Goal: Information Seeking & Learning: Obtain resource

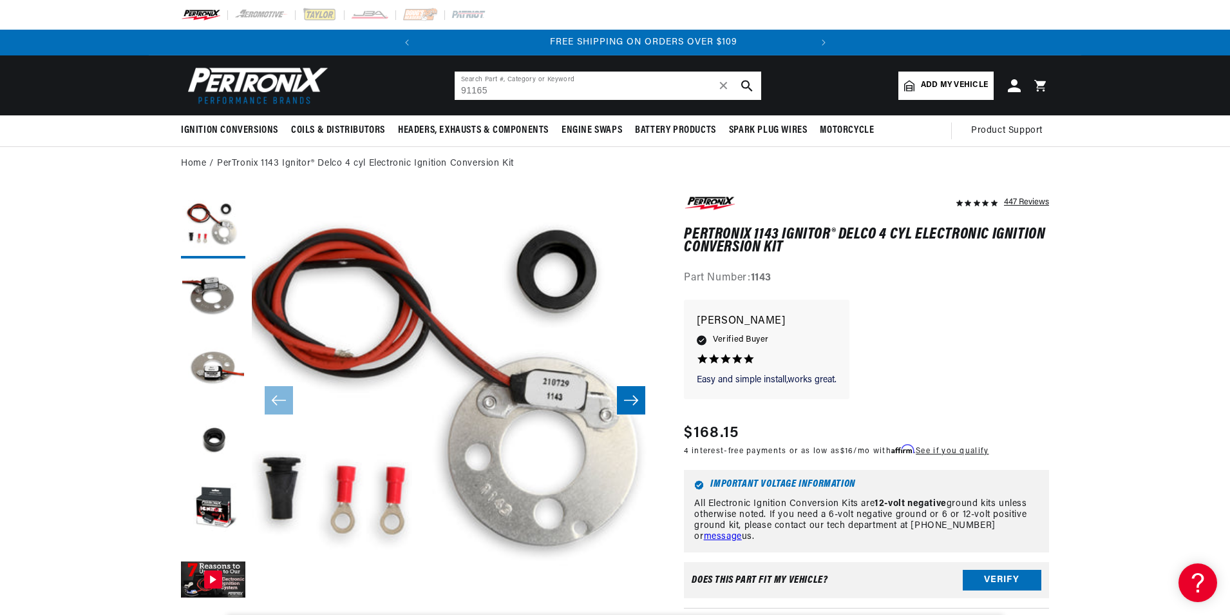
scroll to position [0, 390]
drag, startPoint x: 495, startPoint y: 88, endPoint x: 356, endPoint y: 91, distance: 139.9
click at [356, 91] on header "BETTER SEARCH RESULTS Add your vehicle's year, make, and model to find parts be…" at bounding box center [615, 85] width 933 height 60
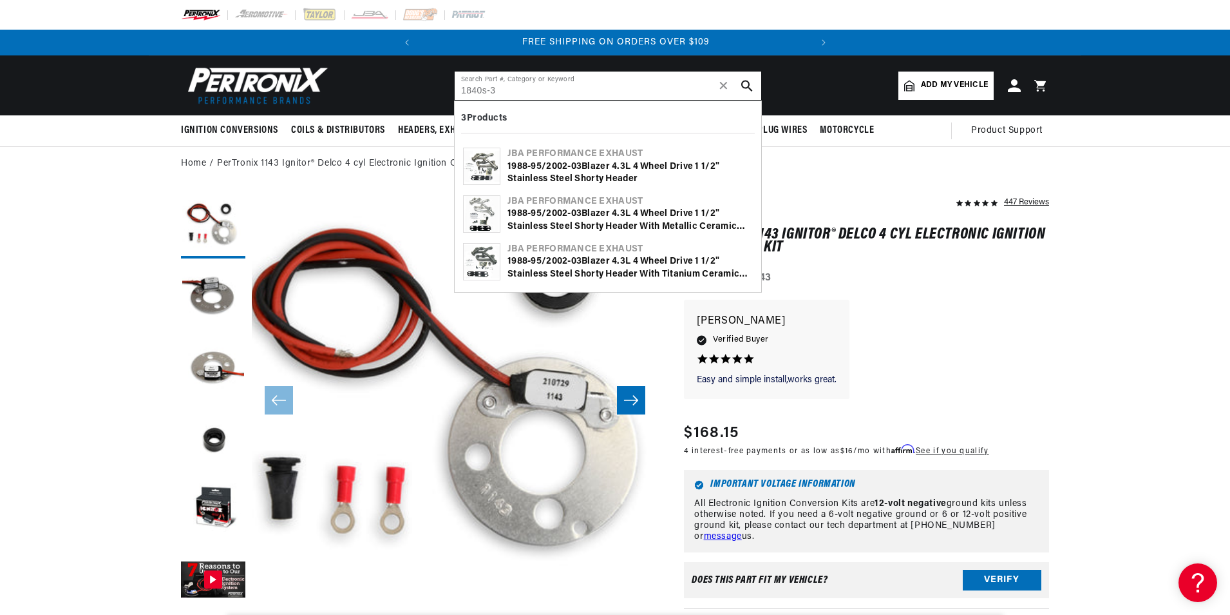
type input "1840s-3"
click at [570, 167] on div "1988-95/2002-0 3 Blazer 4. 3 L 4 Wheel Drive 1 1/2" Stainless Steel Shorty Head…" at bounding box center [630, 172] width 245 height 25
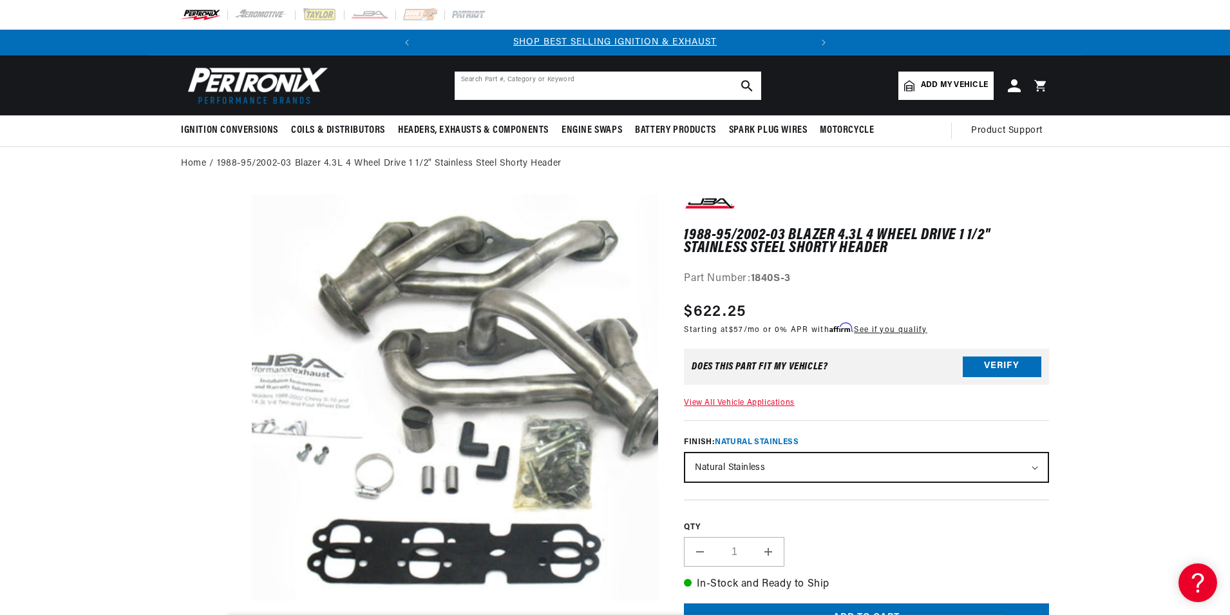
click at [506, 81] on input "text" at bounding box center [608, 86] width 307 height 28
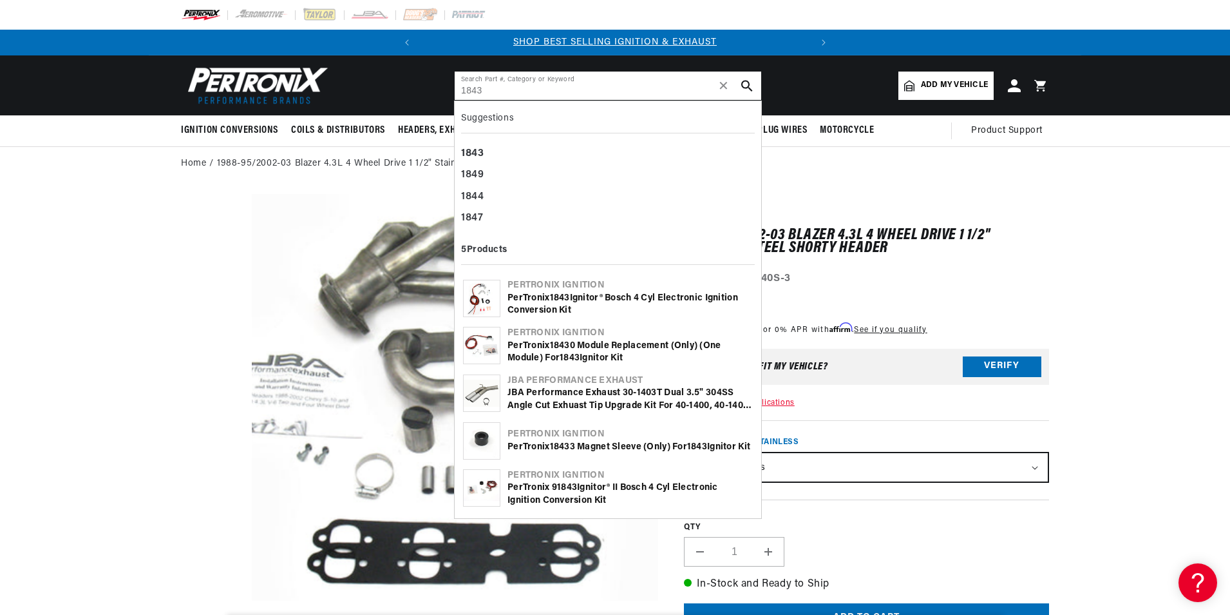
type input "1843"
click at [528, 305] on div "PerTronix 1843 Ignitor® Bosch 4 cyl Electronic Ignition Conversion Kit" at bounding box center [630, 304] width 245 height 25
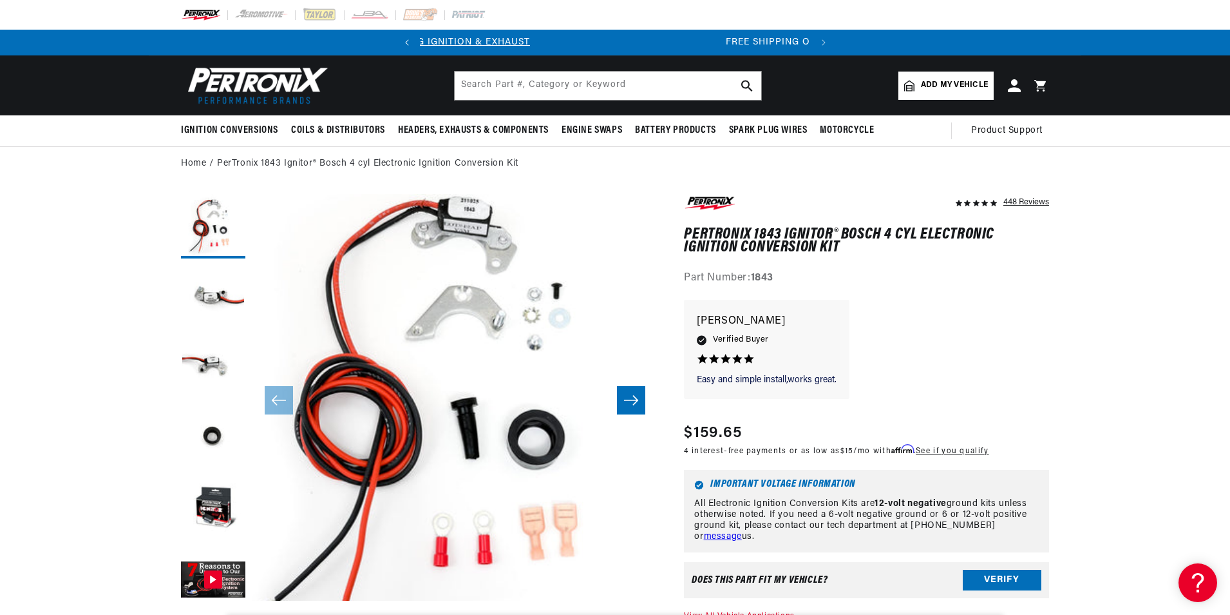
scroll to position [0, 390]
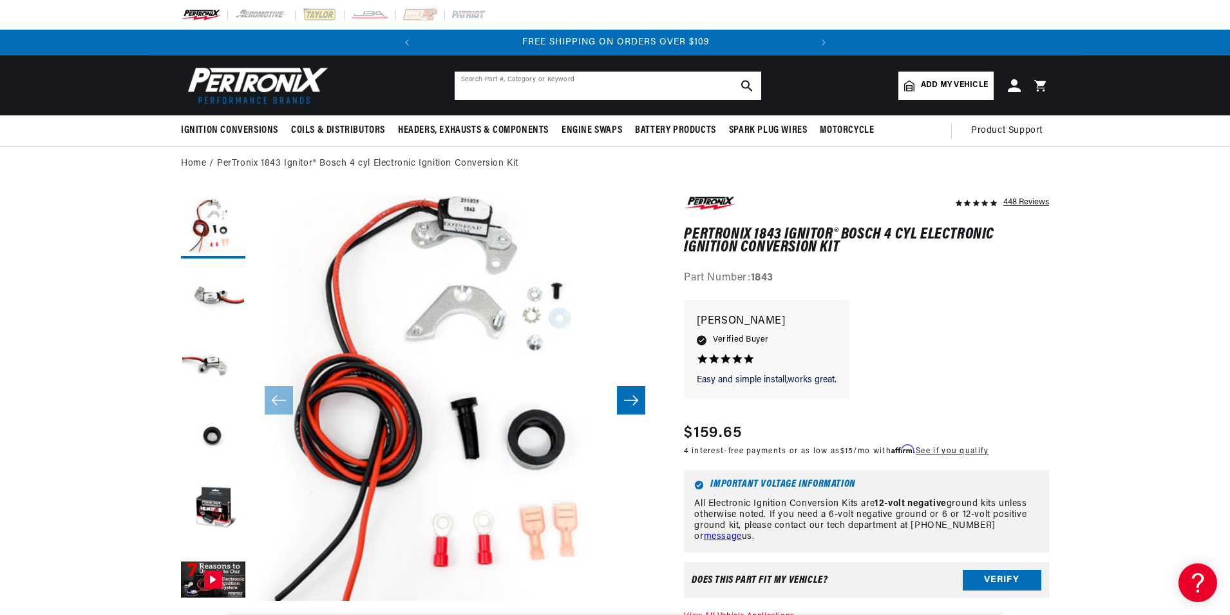
click at [555, 77] on input "text" at bounding box center [608, 86] width 307 height 28
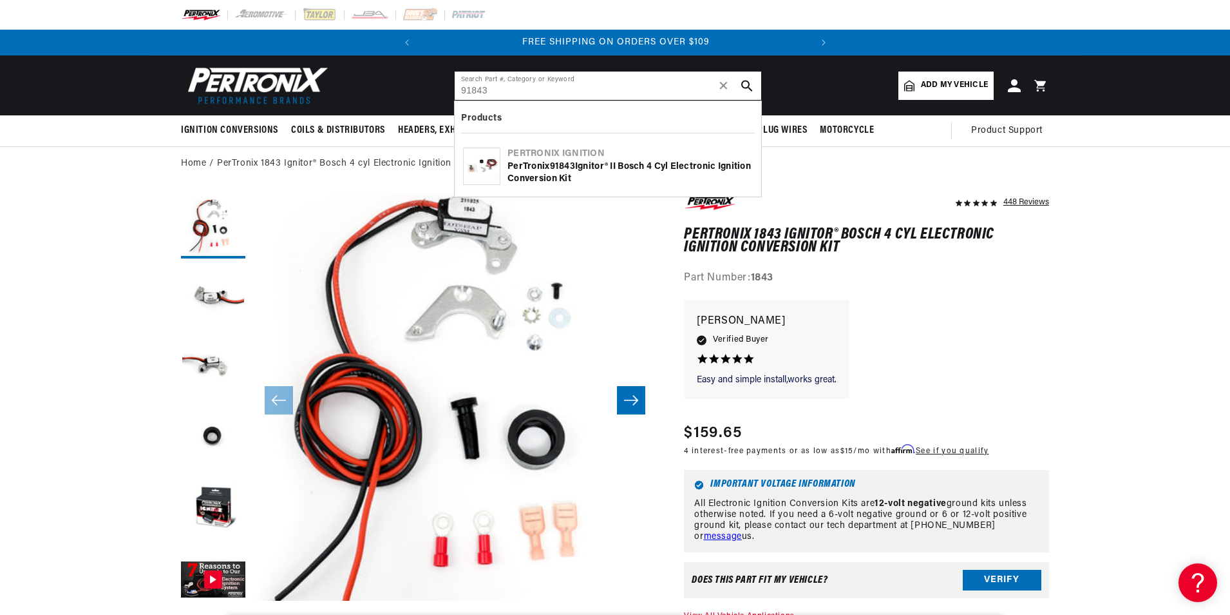
type input "91843"
click at [580, 164] on div "PerTronix 91843 Ignitor® II Bosch 4 cyl Electronic Ignition Conversion Kit" at bounding box center [630, 172] width 245 height 25
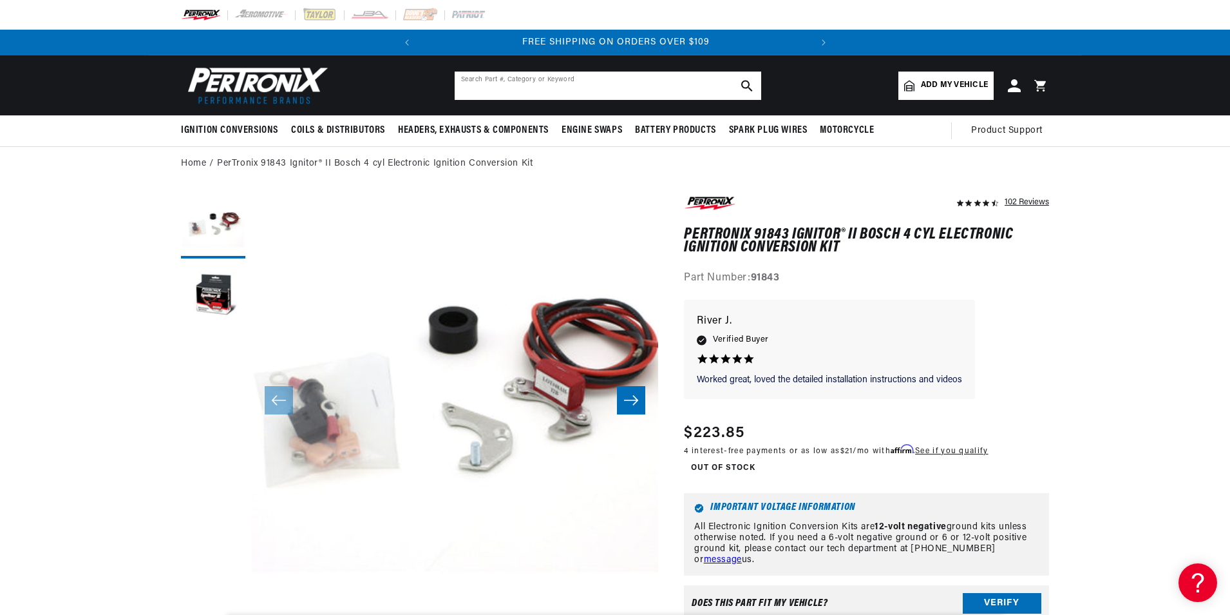
click at [530, 82] on input "text" at bounding box center [608, 86] width 307 height 28
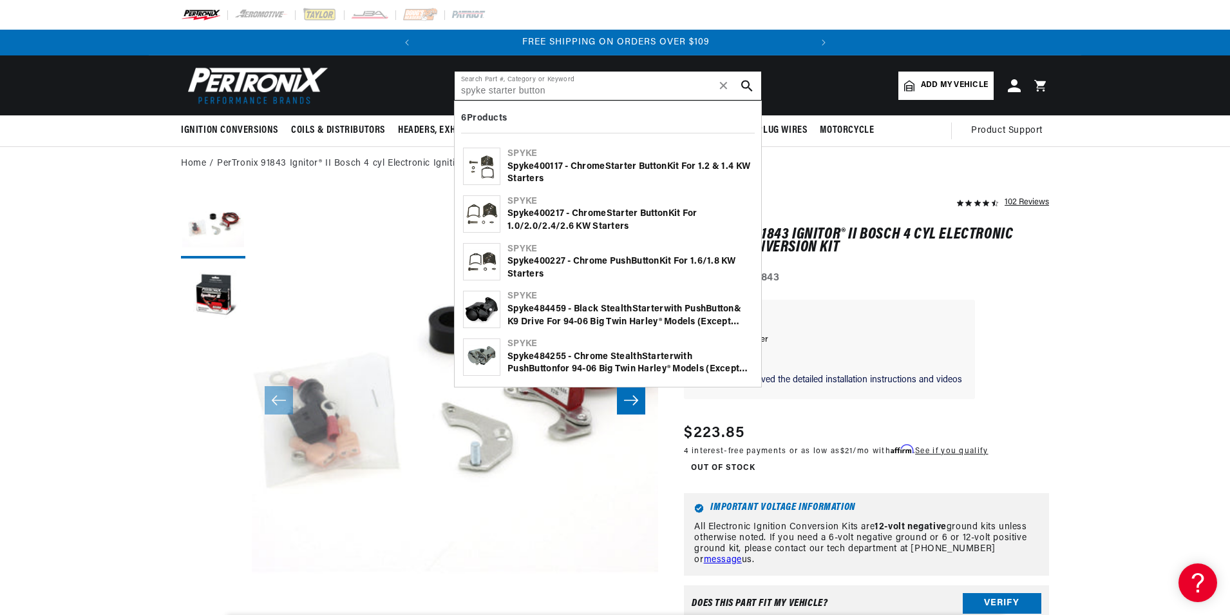
type input "spyke starter button"
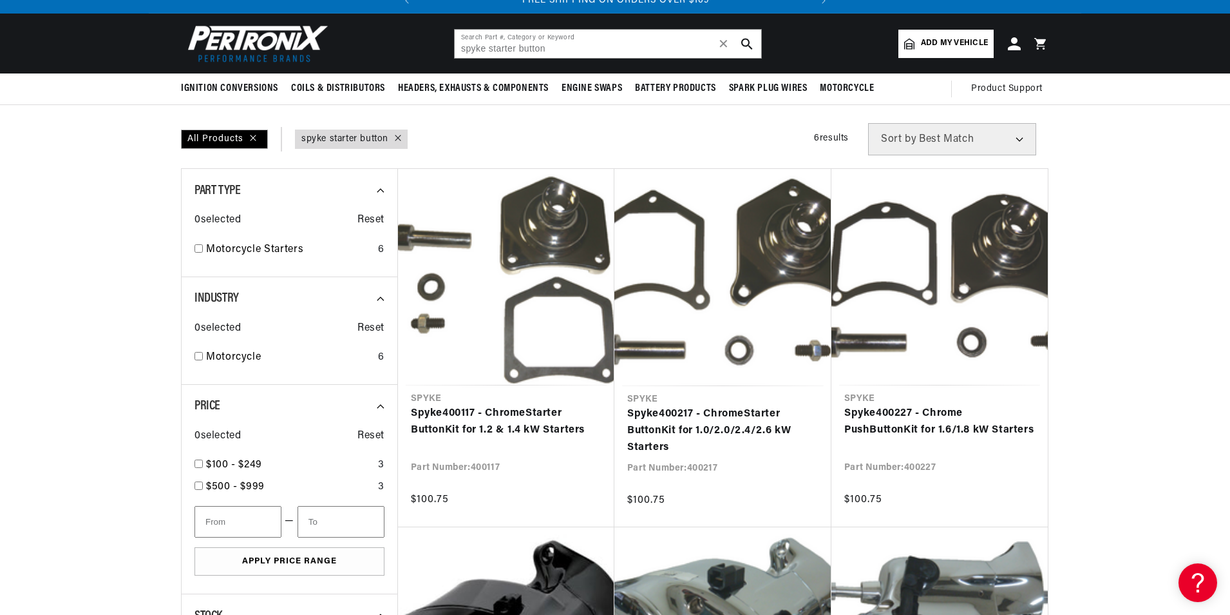
scroll to position [64, 0]
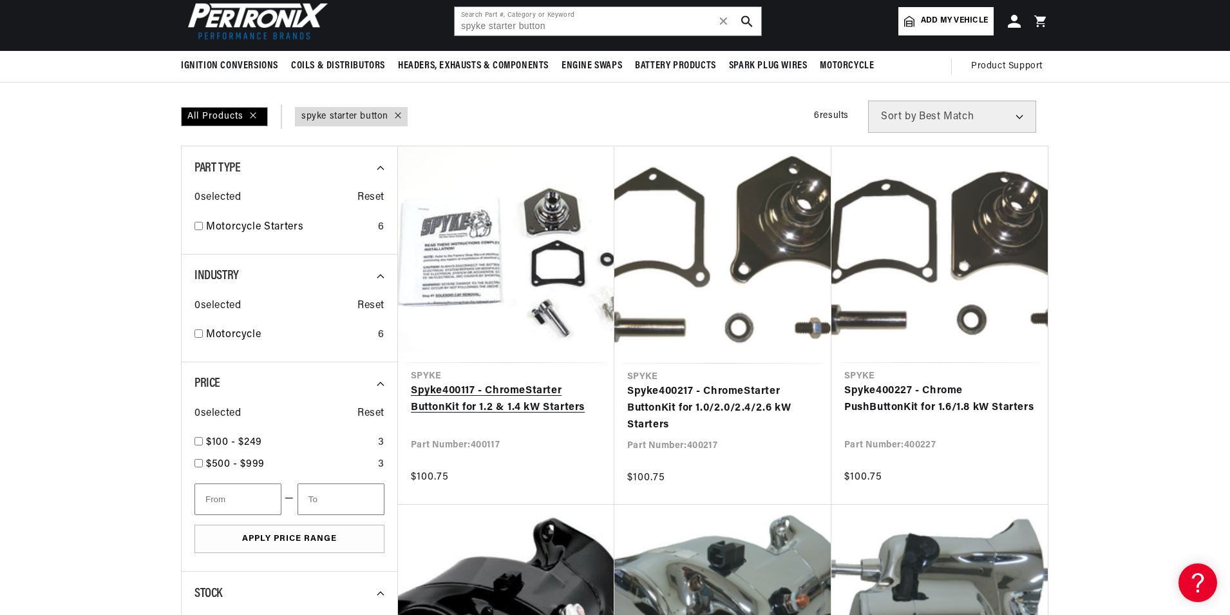
click at [537, 401] on link "Spyke 400117 - Chrome Starter Button Kit for 1.2 & 1.4 kW Starters" at bounding box center [506, 399] width 191 height 33
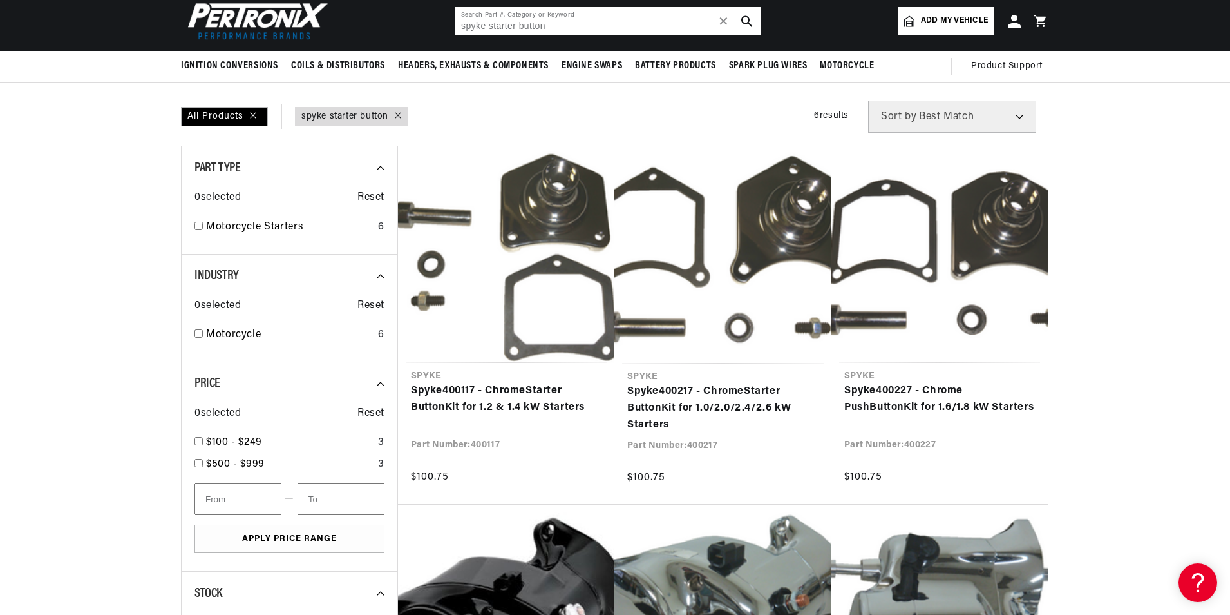
drag, startPoint x: 581, startPoint y: 23, endPoint x: 339, endPoint y: 23, distance: 242.2
click at [339, 23] on header "BETTER SEARCH RESULTS Add your vehicle's year, make, and model to find parts be…" at bounding box center [615, 21] width 933 height 60
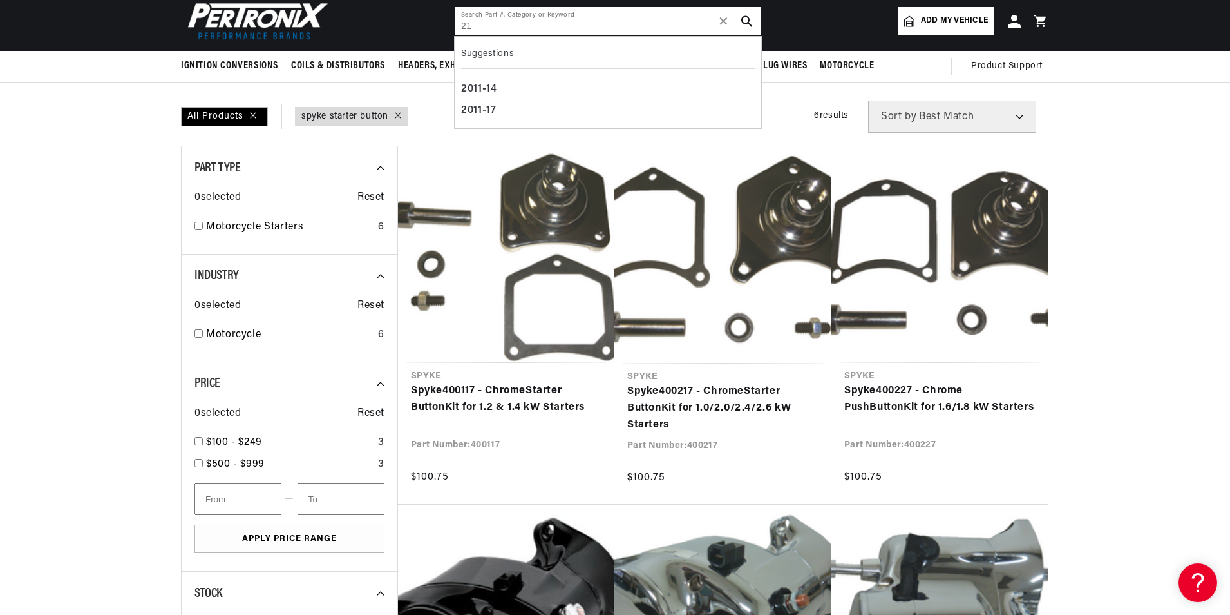
type input "2"
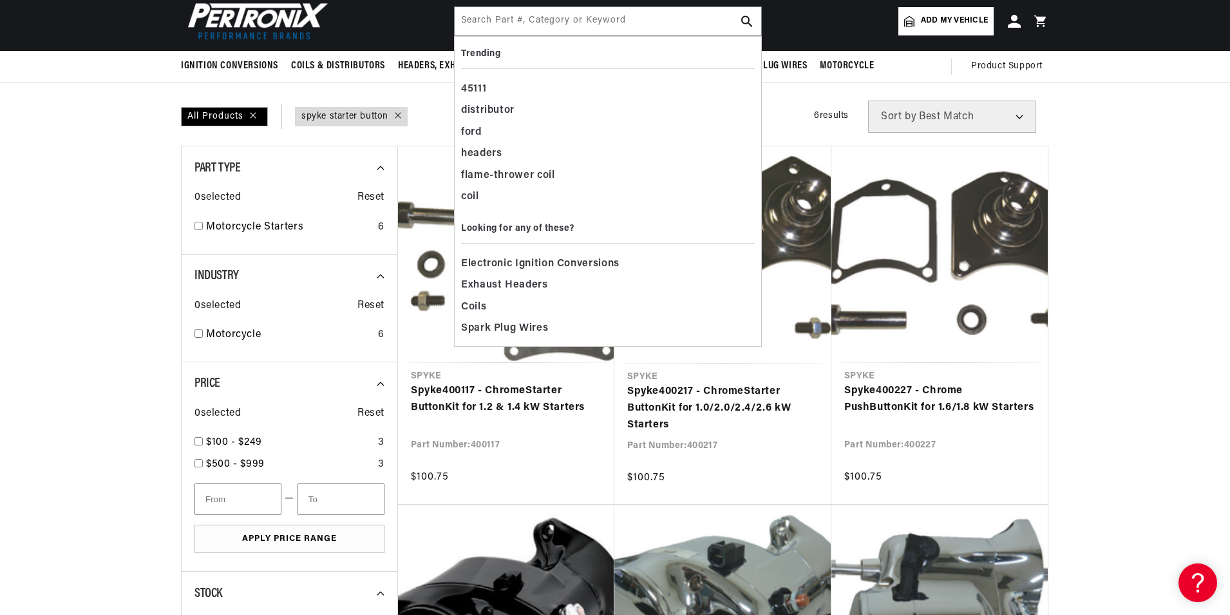
click at [1107, 326] on section "SEARCH RESULTS All Products query : spyke starter button Filters 6 results Show…" at bounding box center [615, 494] width 1230 height 825
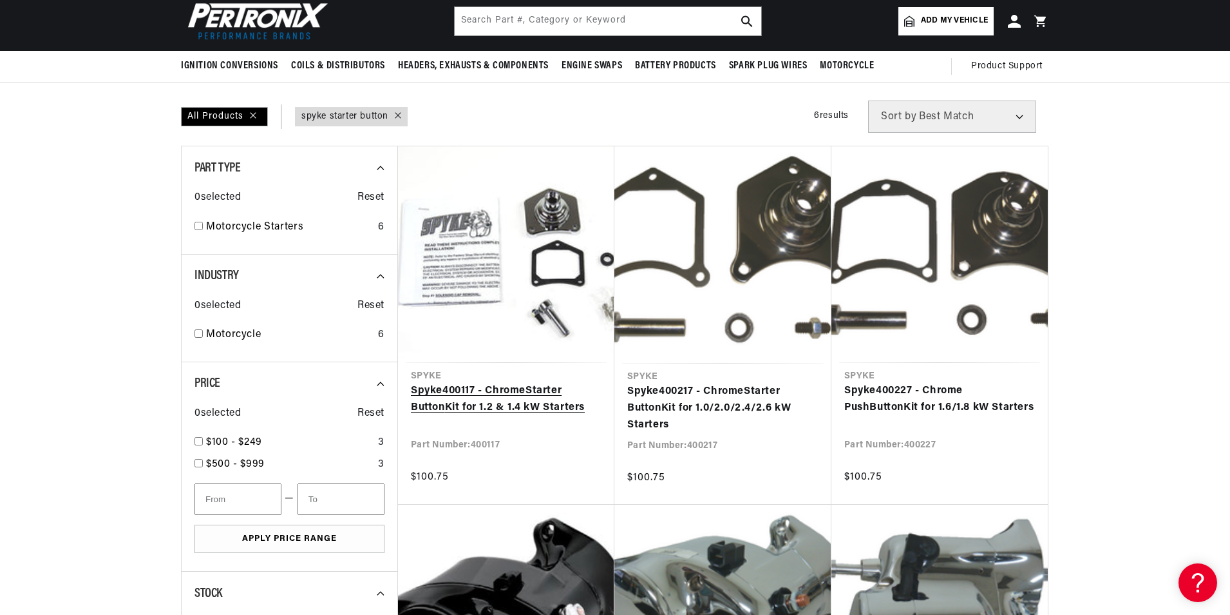
click at [570, 390] on link "Spyke 400117 - Chrome Starter Button Kit for 1.2 & 1.4 kW Starters" at bounding box center [506, 399] width 191 height 33
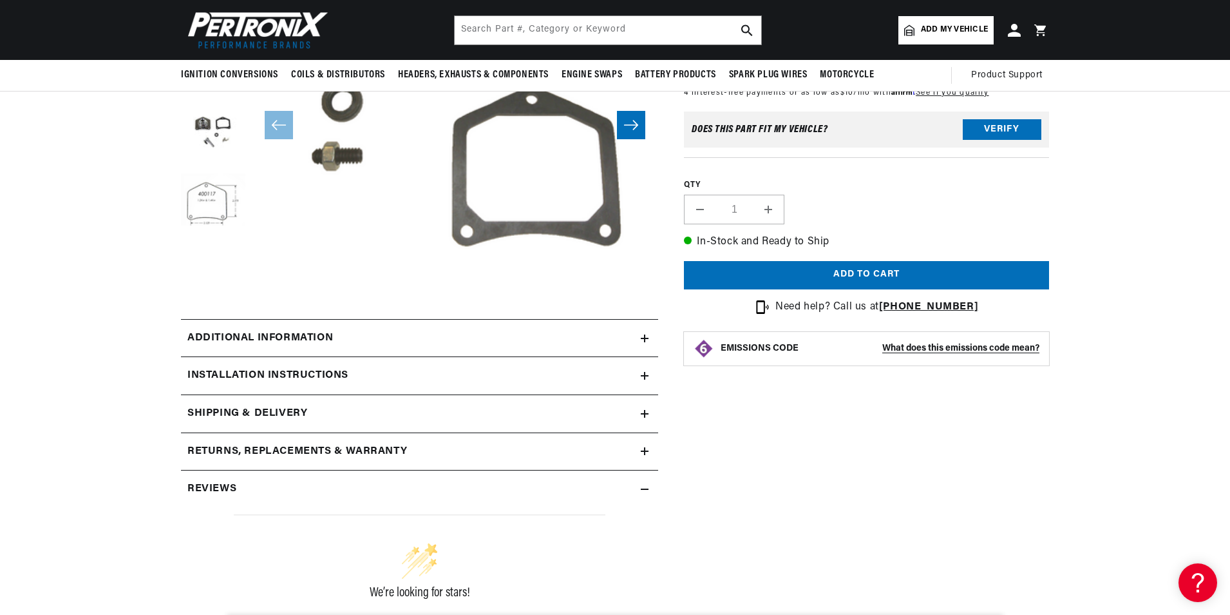
scroll to position [129, 0]
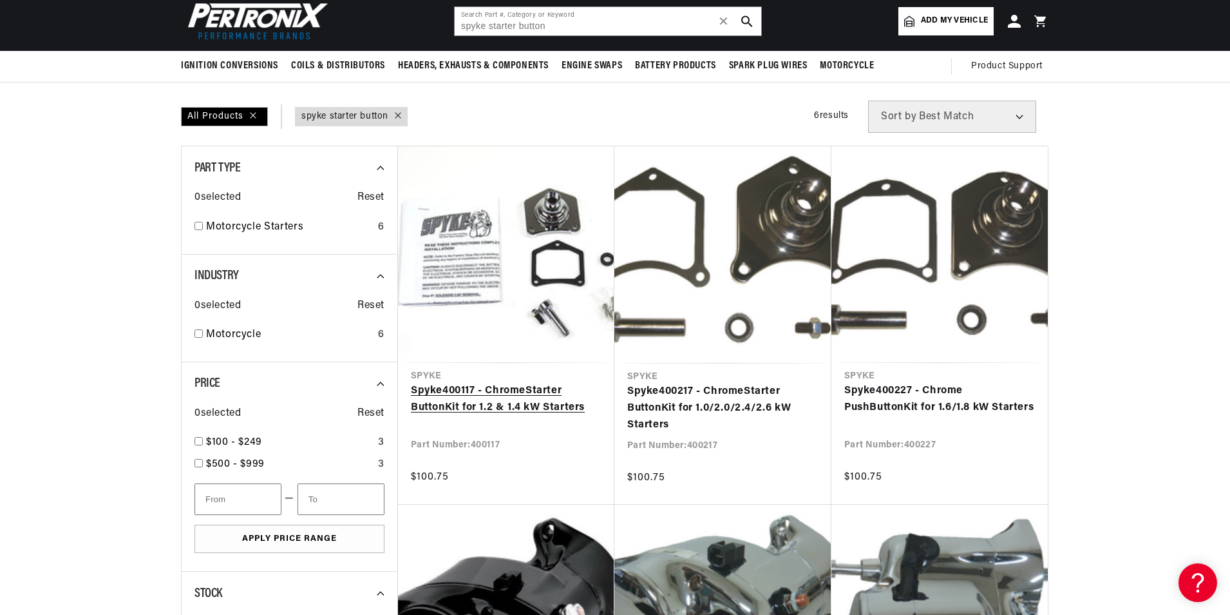
click at [569, 401] on link "Spyke 400117 - Chrome Starter Button Kit for 1.2 & 1.4 kW Starters" at bounding box center [506, 399] width 191 height 33
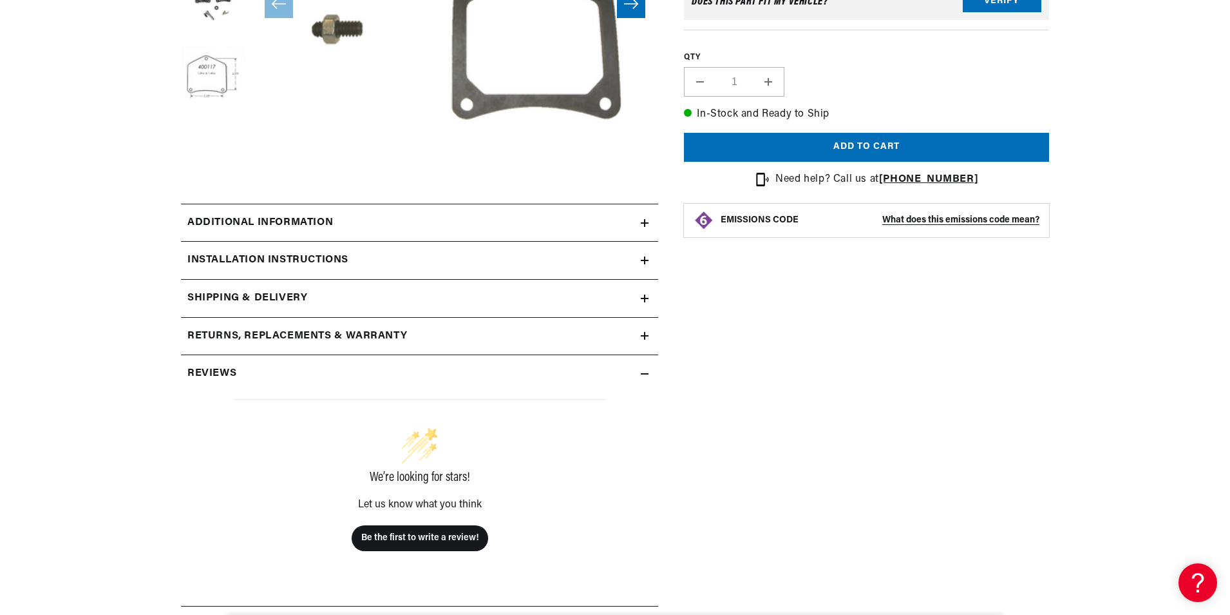
scroll to position [387, 0]
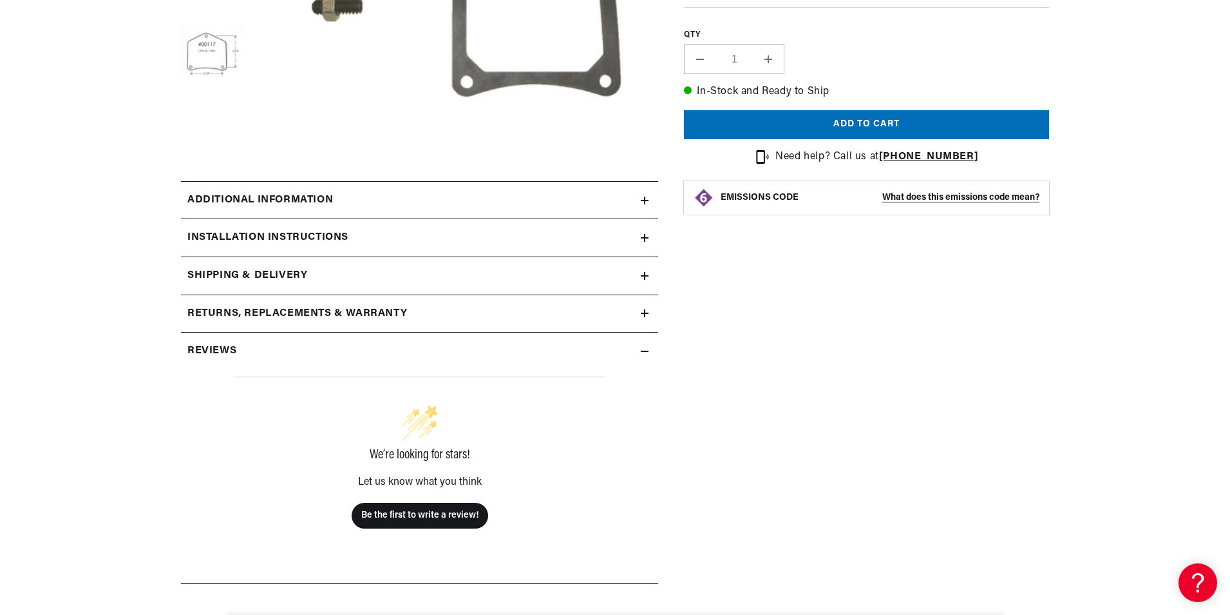
click at [262, 237] on h2 "Installation instructions" at bounding box center [267, 237] width 161 height 17
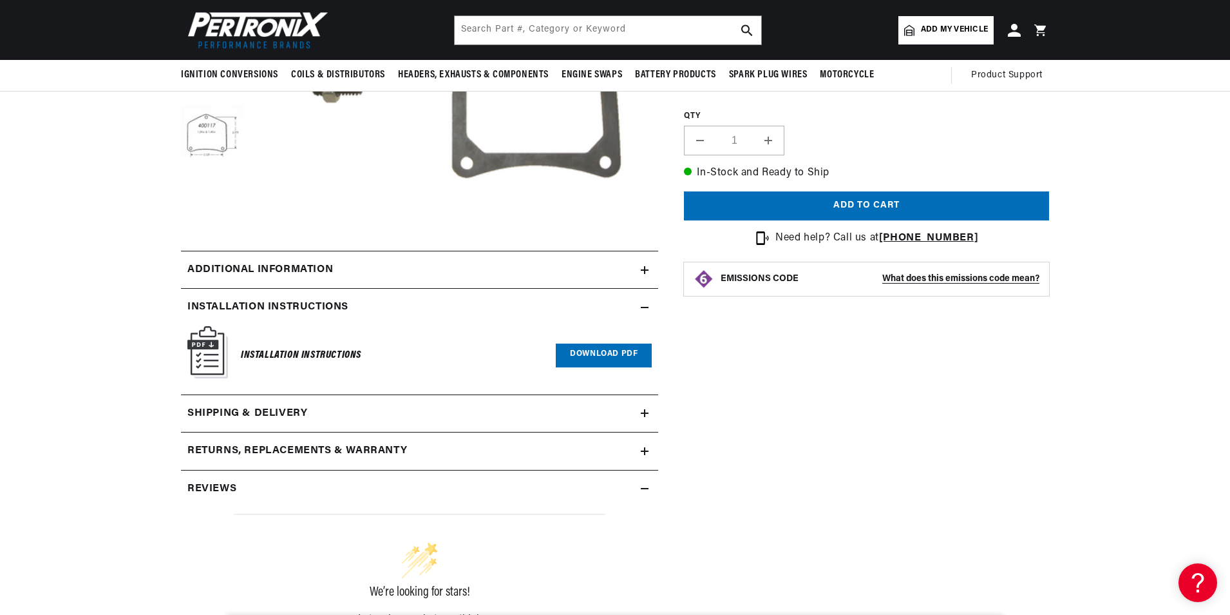
scroll to position [129, 0]
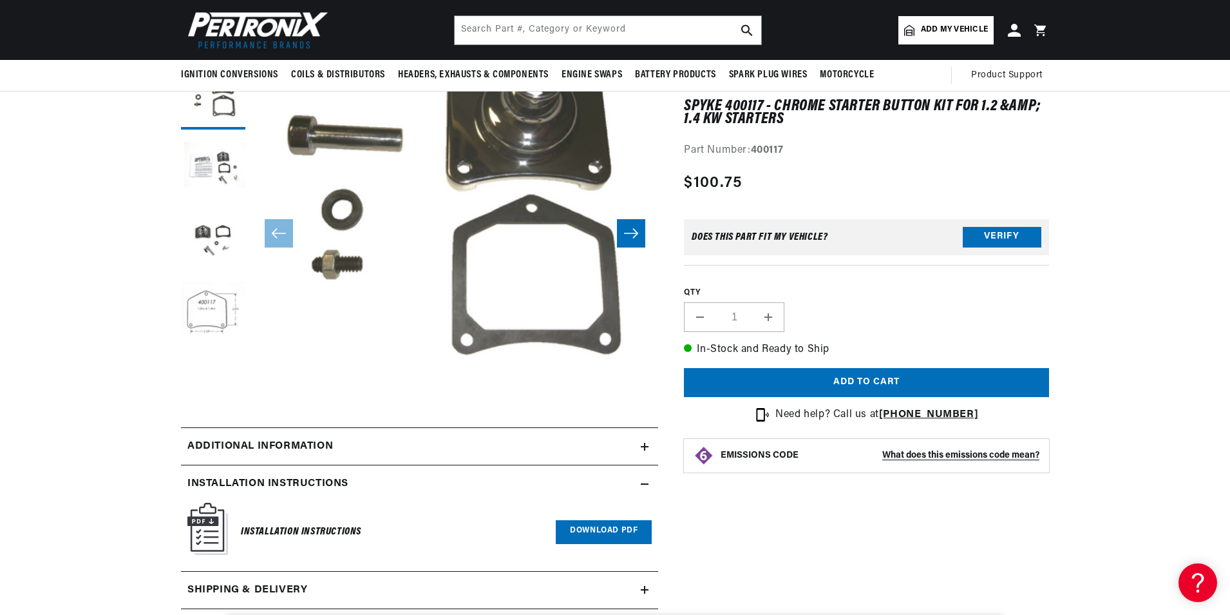
click at [591, 522] on link "Download PDF" at bounding box center [604, 532] width 96 height 24
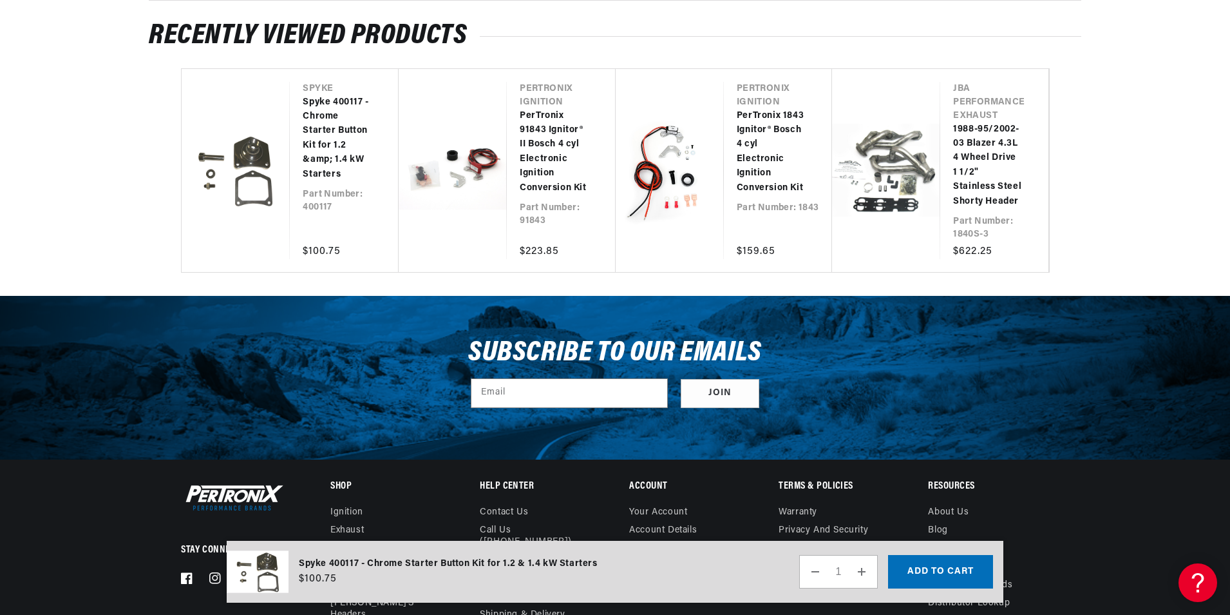
scroll to position [1671, 0]
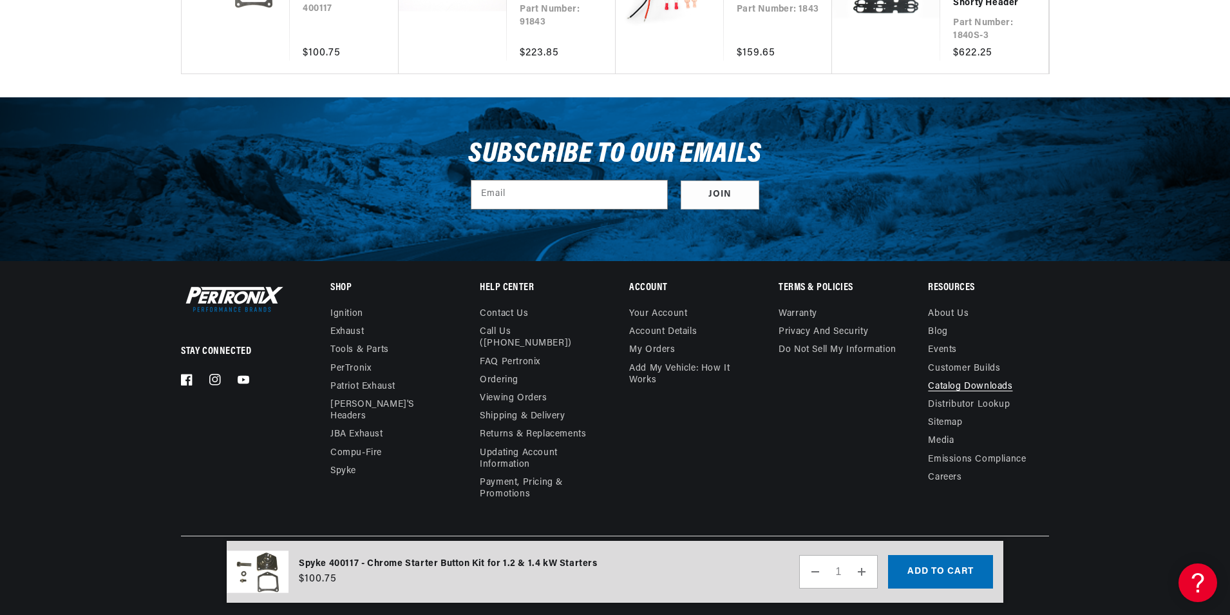
click at [987, 384] on link "Catalog Downloads" at bounding box center [970, 387] width 84 height 18
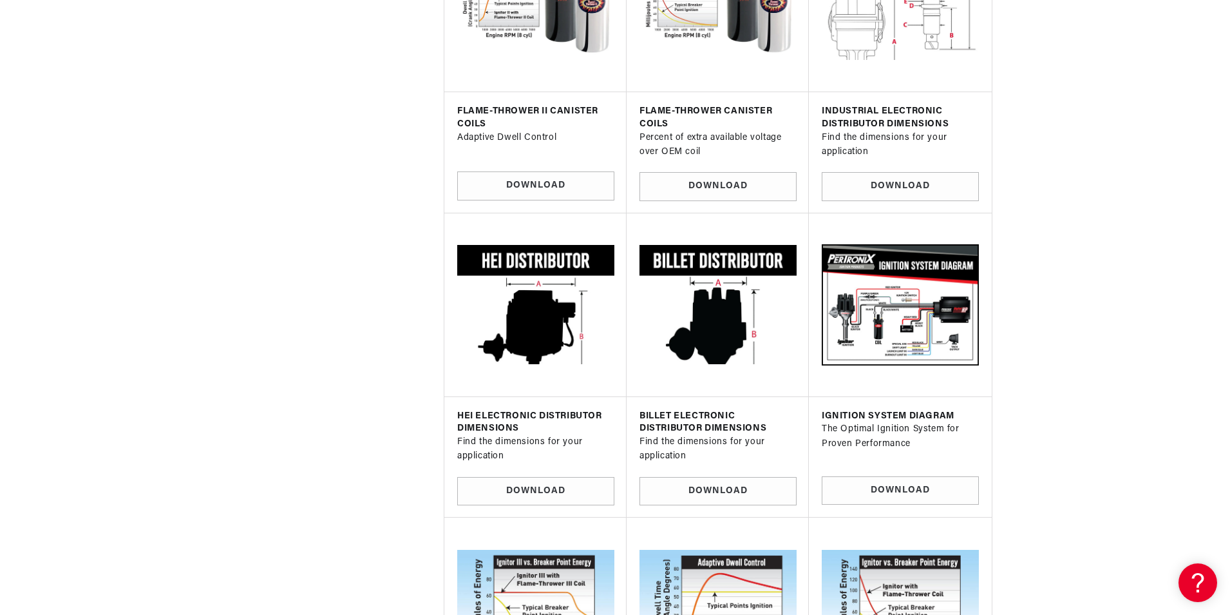
scroll to position [3672, 0]
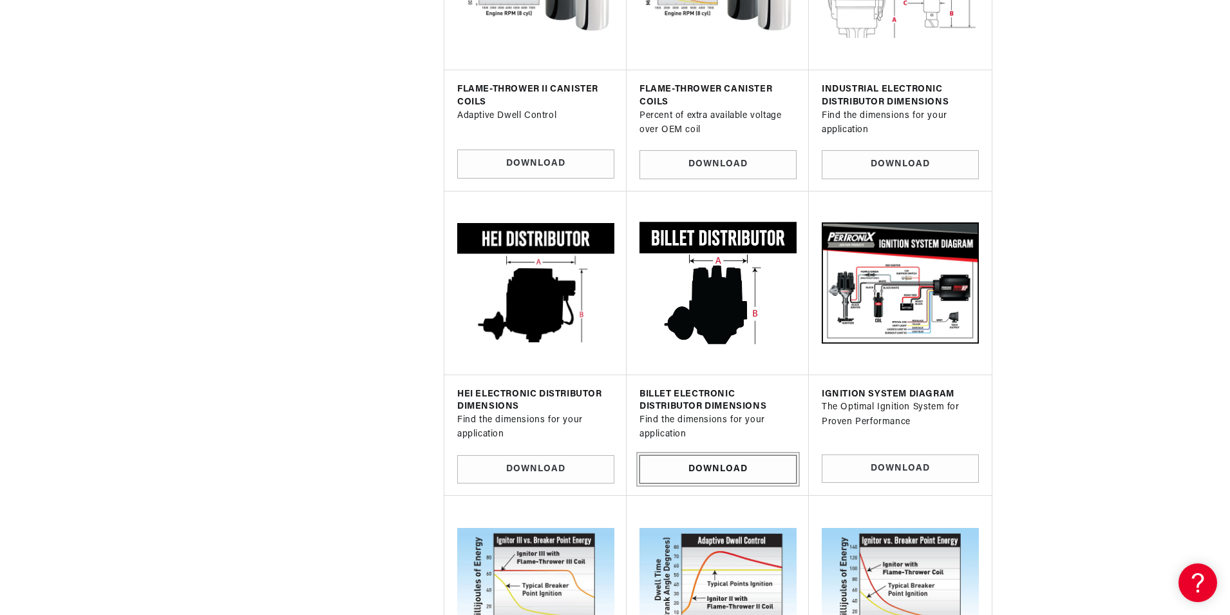
click at [731, 468] on link "Download" at bounding box center [718, 469] width 157 height 29
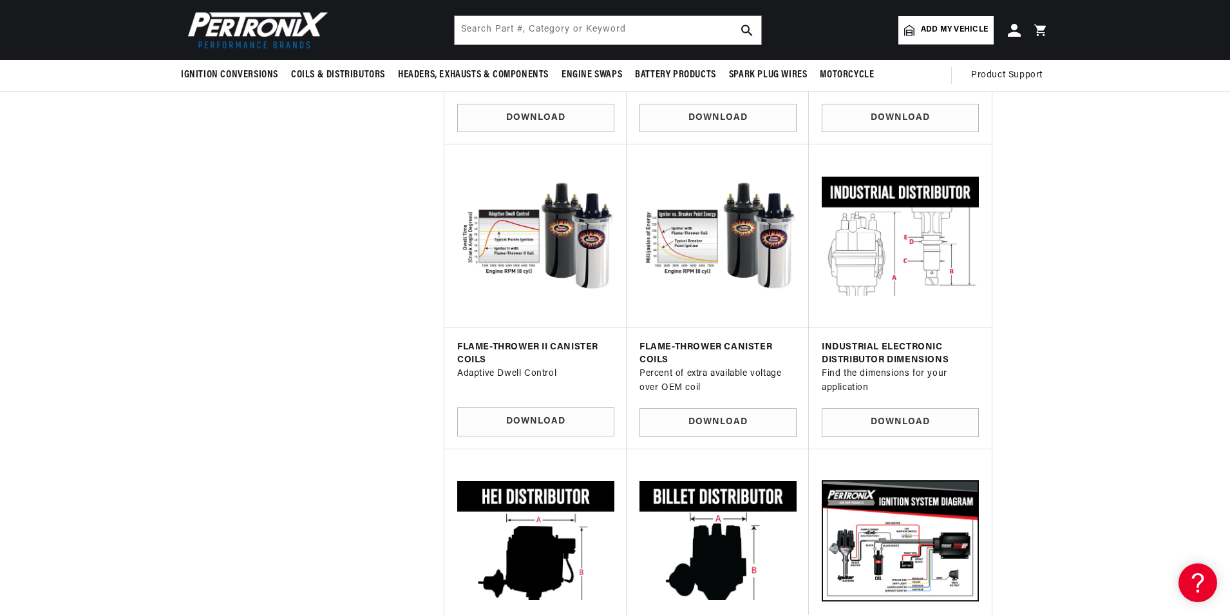
scroll to position [0, 390]
click at [501, 26] on input "text" at bounding box center [608, 30] width 307 height 28
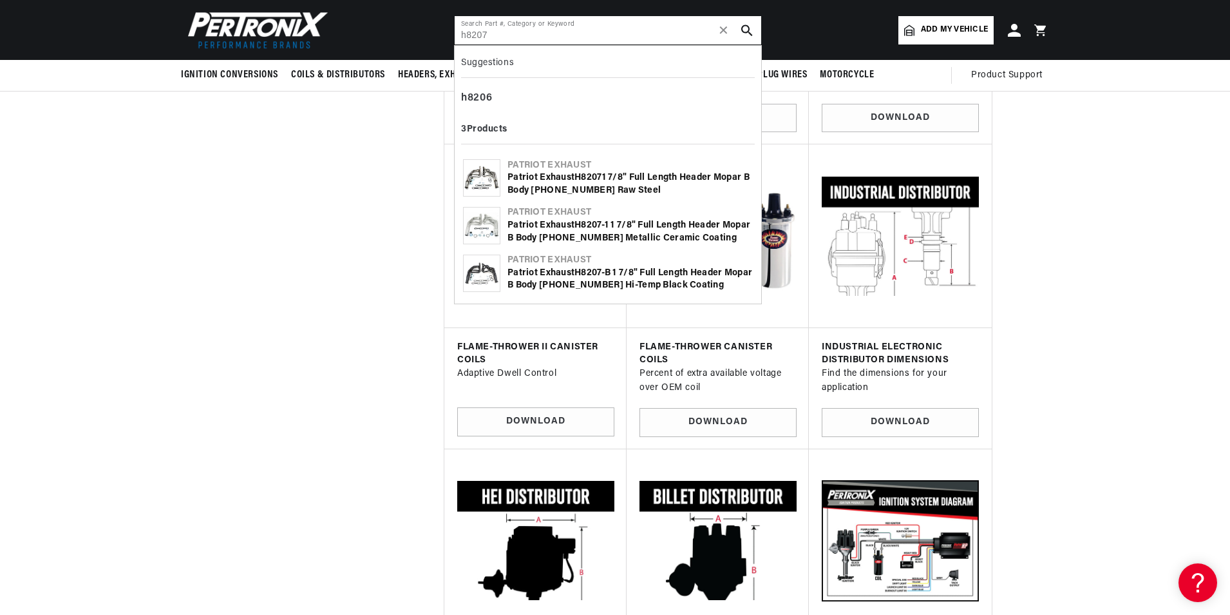
type input "h8207"
click at [562, 187] on div "Patriot Exhaust H8207 1 7/8" Full Length Header Mopar B Body 383 67-74 Raw Steel" at bounding box center [630, 183] width 245 height 25
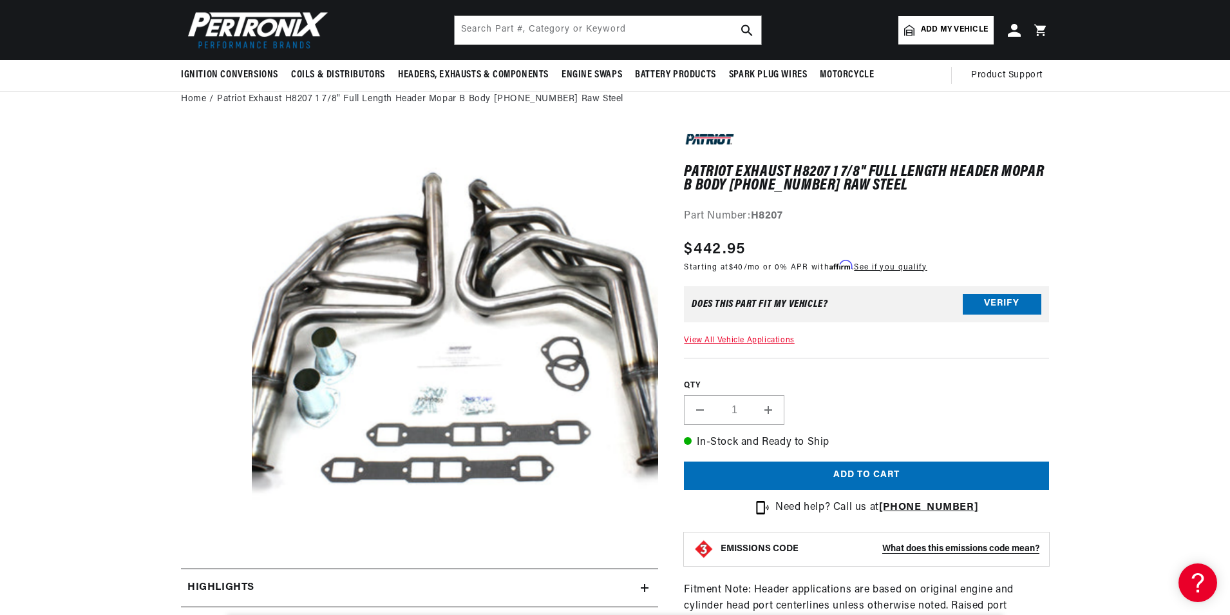
scroll to position [0, 325]
